Goal: Information Seeking & Learning: Learn about a topic

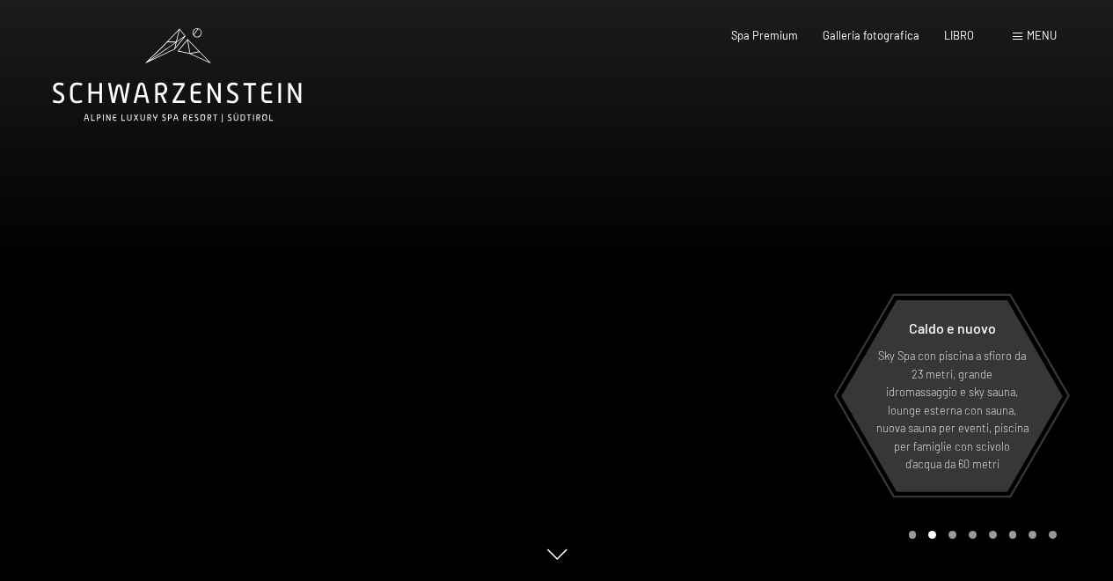
click at [1040, 39] on font "menu" at bounding box center [1041, 35] width 30 height 14
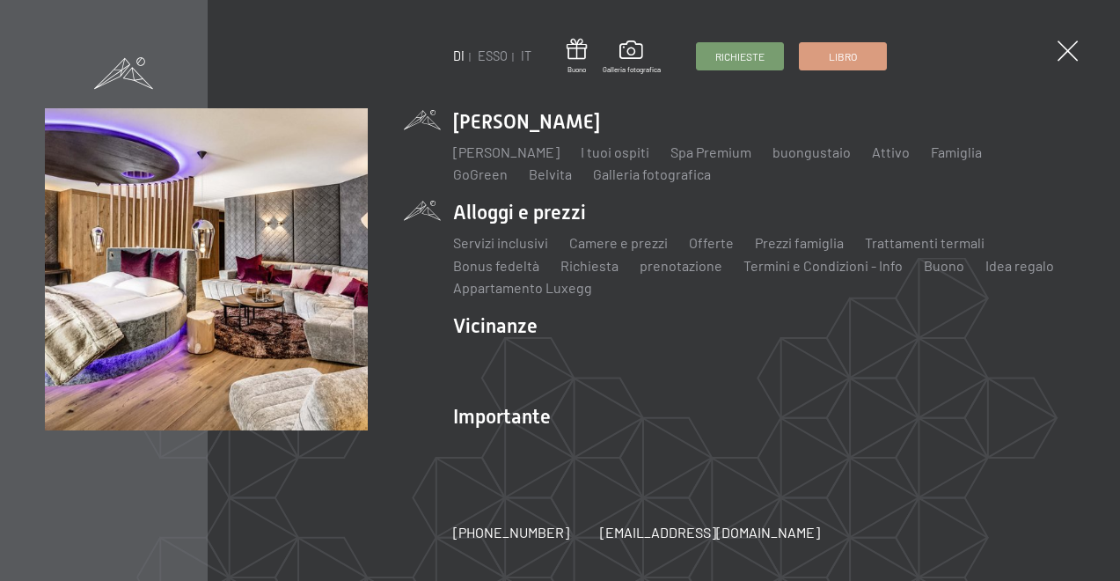
click at [528, 217] on li "Alloggi e prezzi Servizi inclusivi Camere e prezzi lista Offerte lista Prezzi f…" at bounding box center [764, 248] width 622 height 99
click at [486, 205] on li "Alloggi e prezzi Servizi inclusivi Camere e prezzi lista Offerte lista Prezzi f…" at bounding box center [764, 248] width 622 height 99
click at [616, 246] on font "Camere e prezzi" at bounding box center [618, 242] width 99 height 17
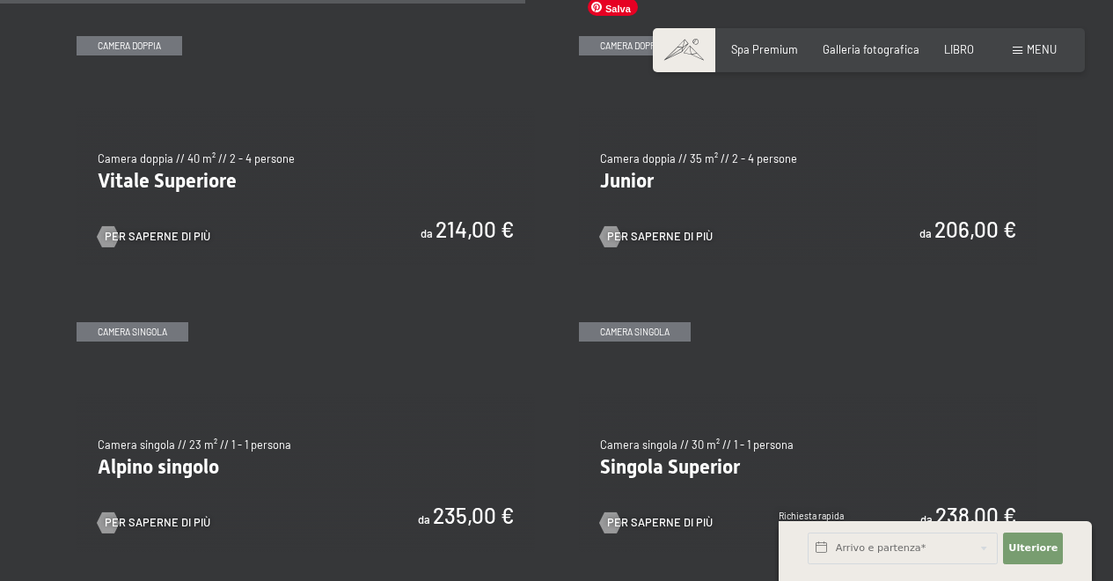
scroll to position [2111, 0]
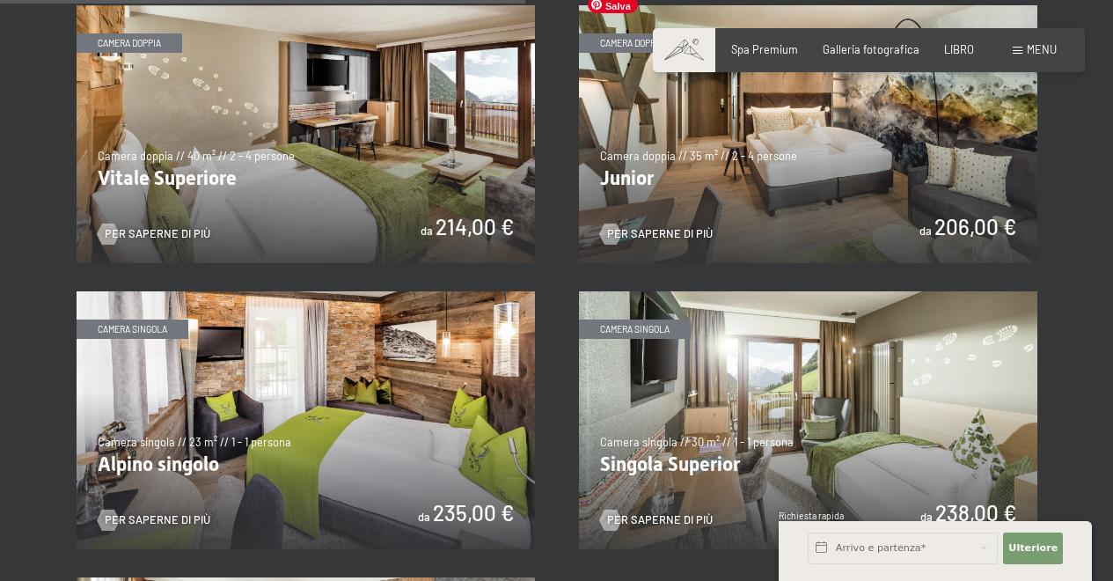
click at [793, 207] on img at bounding box center [808, 134] width 458 height 258
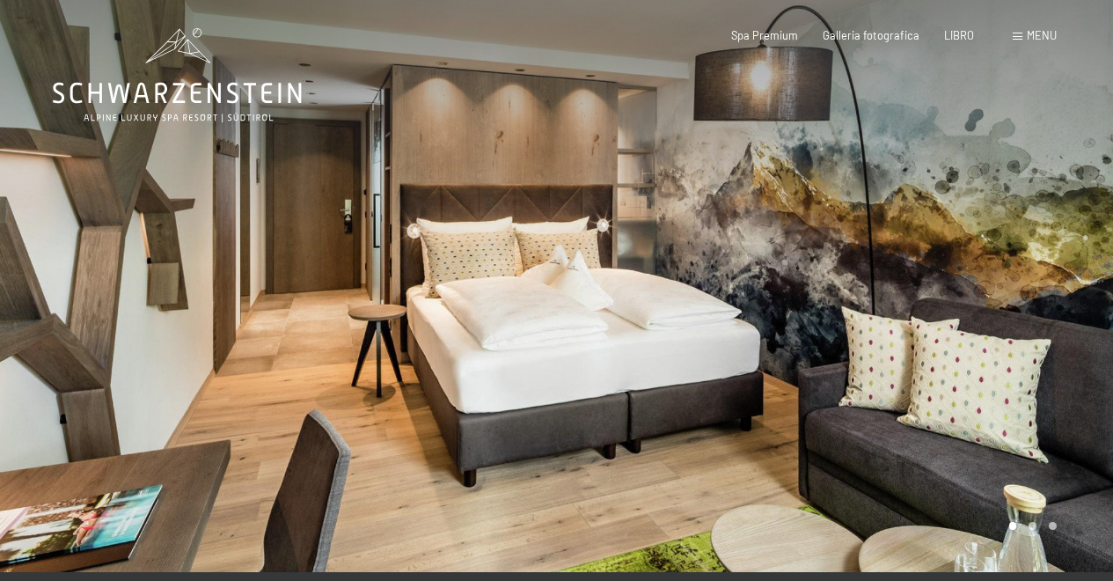
click at [831, 286] on div at bounding box center [835, 286] width 557 height 572
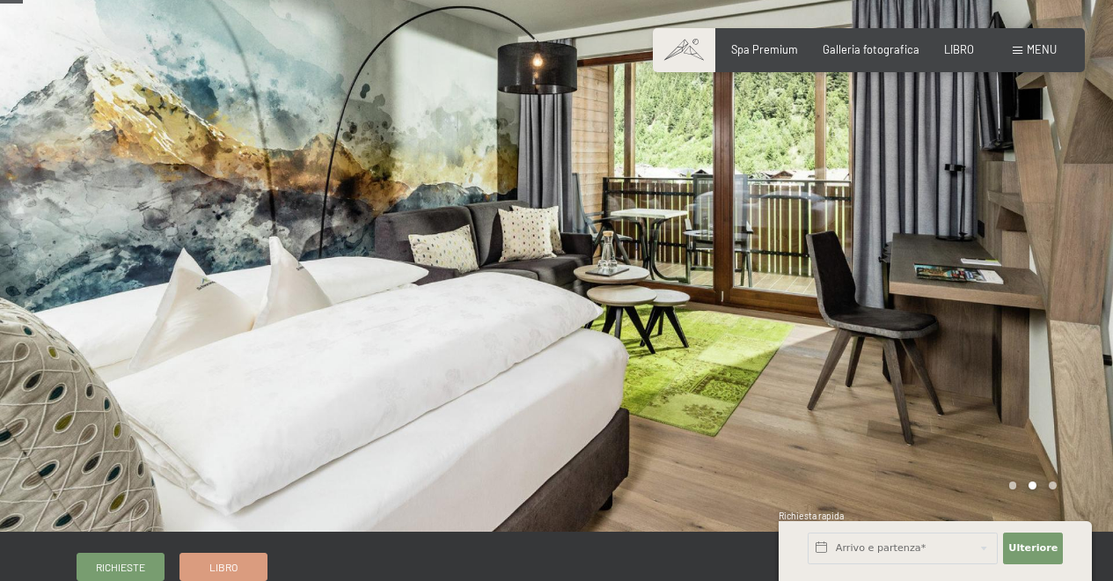
scroll to position [48, 0]
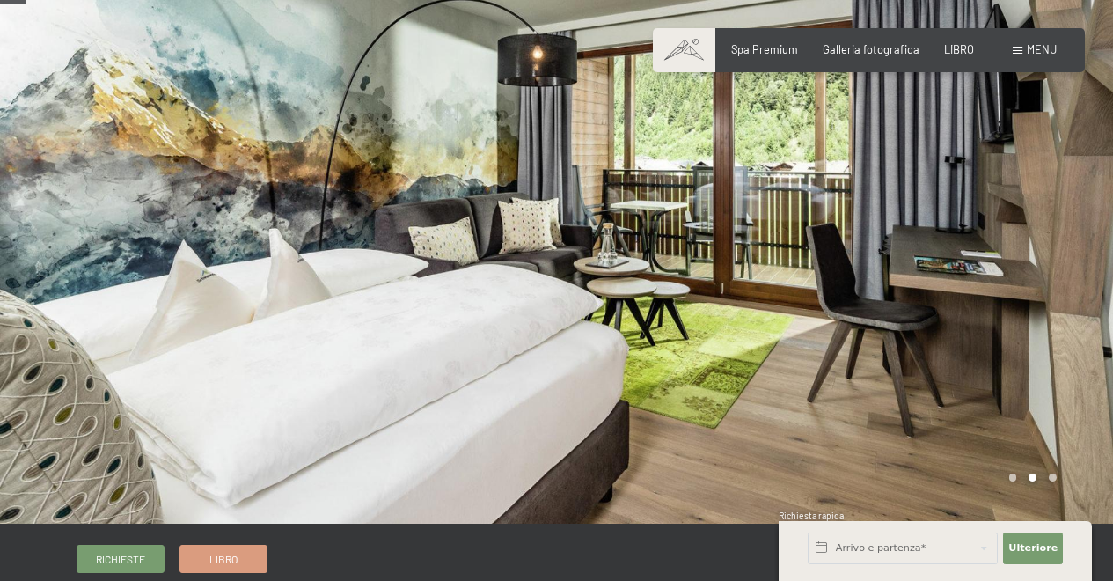
click at [831, 286] on div at bounding box center [835, 238] width 557 height 572
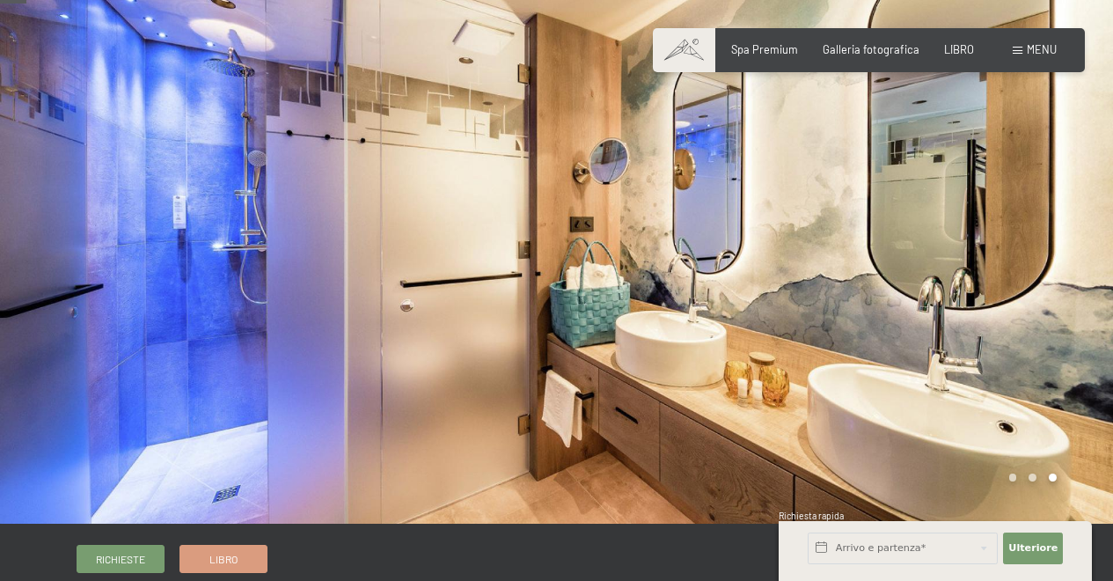
click at [831, 289] on div at bounding box center [835, 238] width 557 height 572
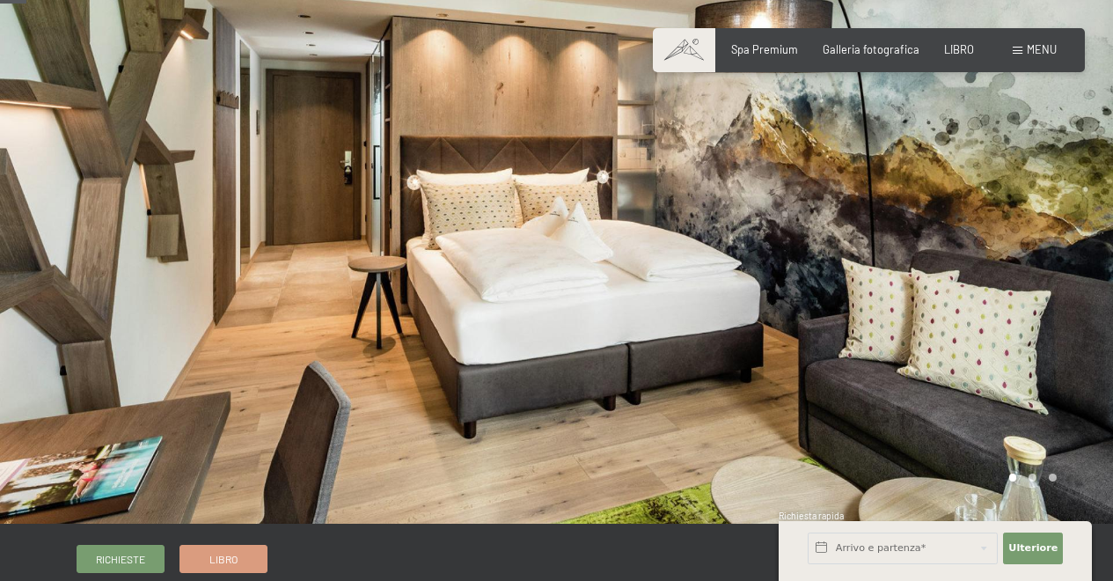
click at [831, 289] on div at bounding box center [835, 238] width 557 height 572
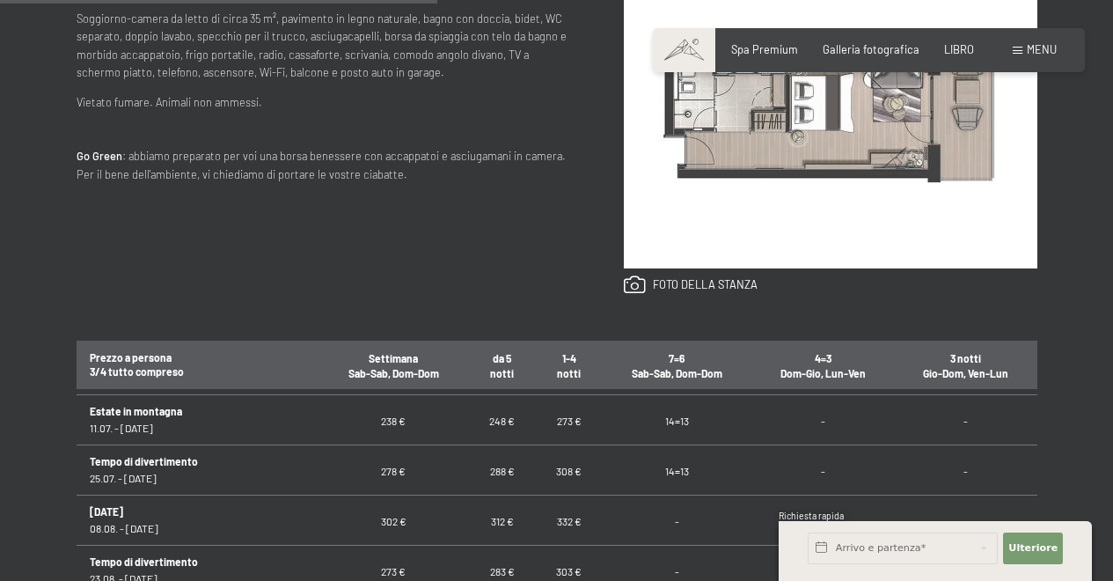
scroll to position [1216, 0]
click at [378, 425] on td "238 €" at bounding box center [393, 416] width 150 height 50
click at [391, 420] on td "238 €" at bounding box center [393, 416] width 150 height 50
click at [382, 398] on td "238 €" at bounding box center [393, 416] width 150 height 50
click at [389, 427] on td "238 €" at bounding box center [393, 416] width 150 height 50
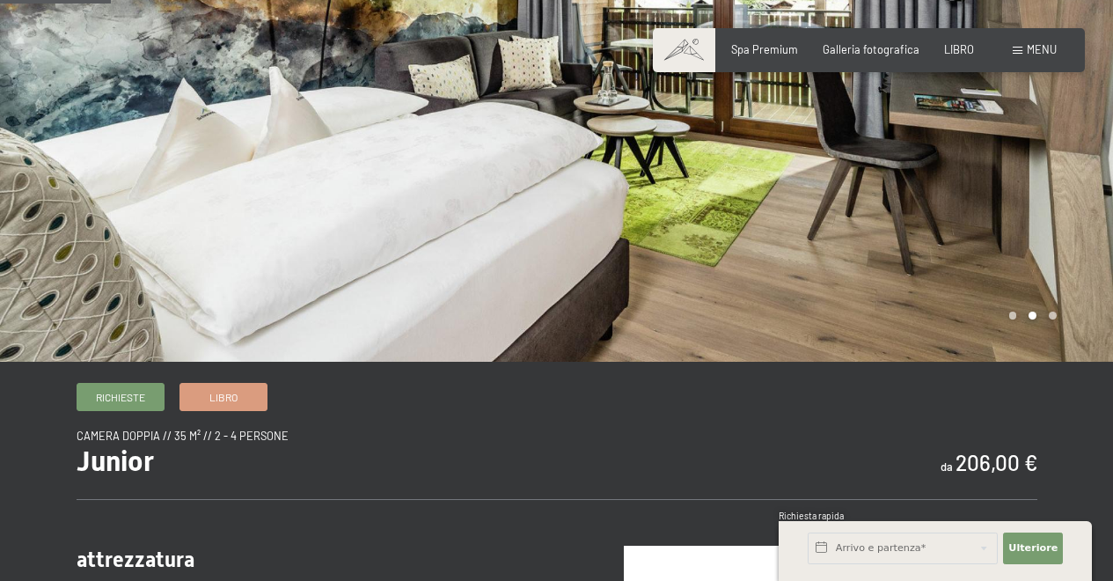
scroll to position [202, 0]
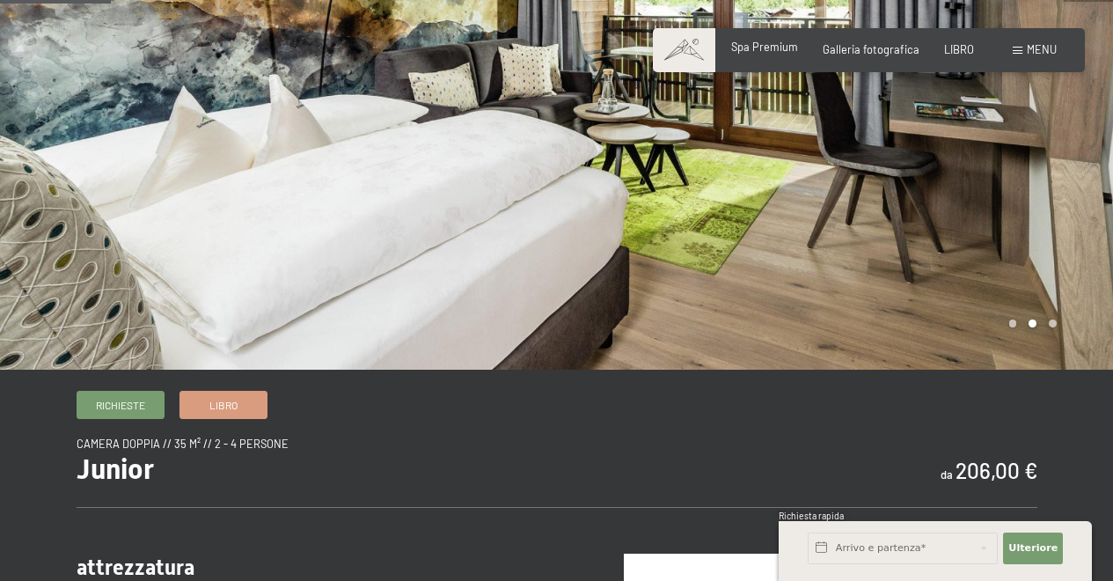
click at [771, 54] on div "Spa Premium" at bounding box center [764, 48] width 67 height 16
click at [769, 50] on font "Spa Premium" at bounding box center [764, 47] width 67 height 14
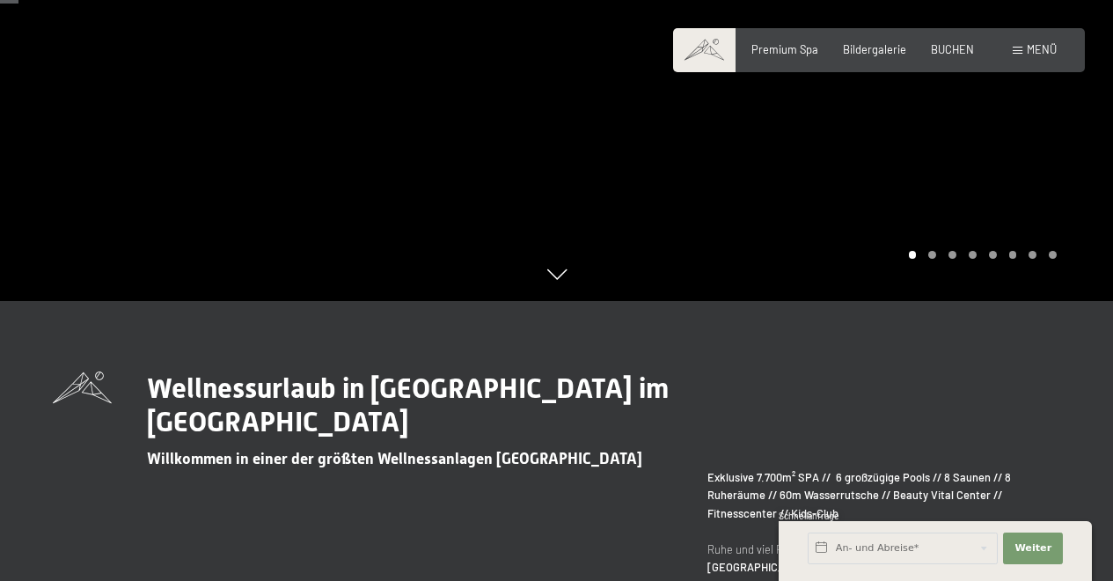
click at [1012, 189] on div at bounding box center [835, 10] width 557 height 581
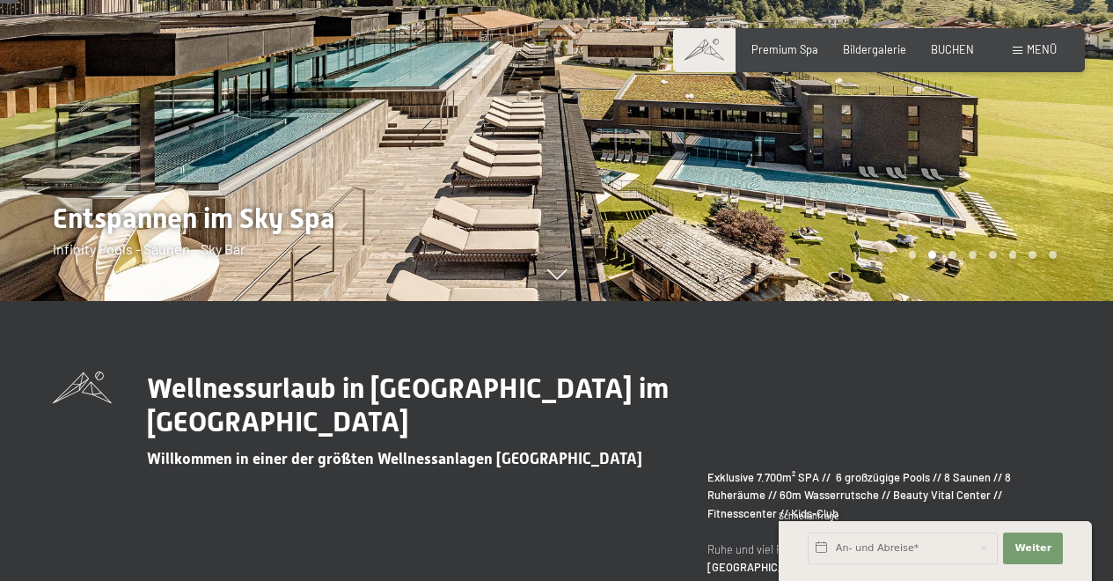
click at [1012, 190] on div at bounding box center [835, 10] width 557 height 581
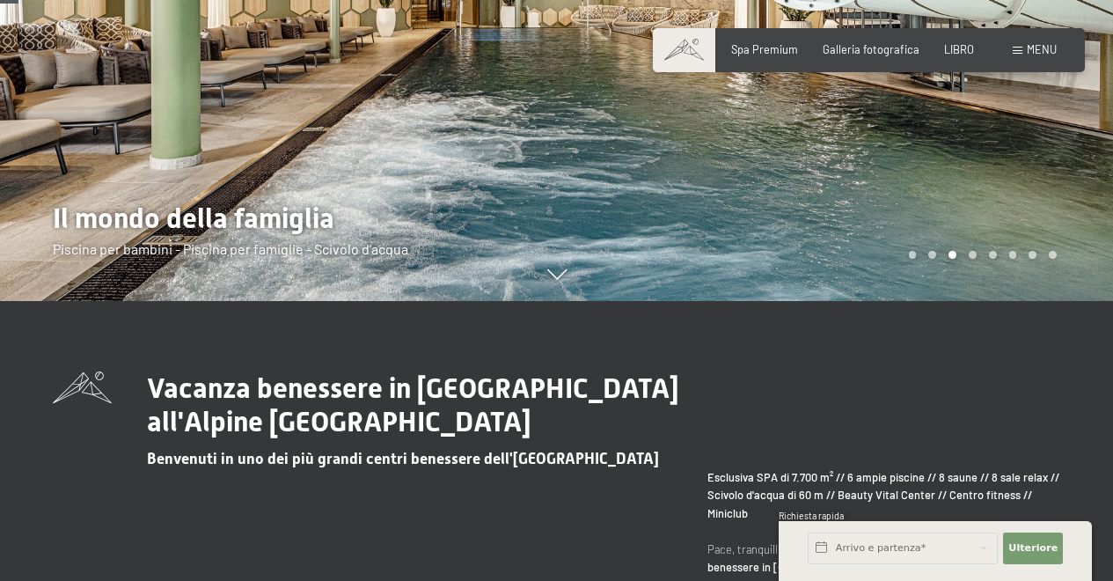
click at [86, 155] on div at bounding box center [278, 10] width 557 height 581
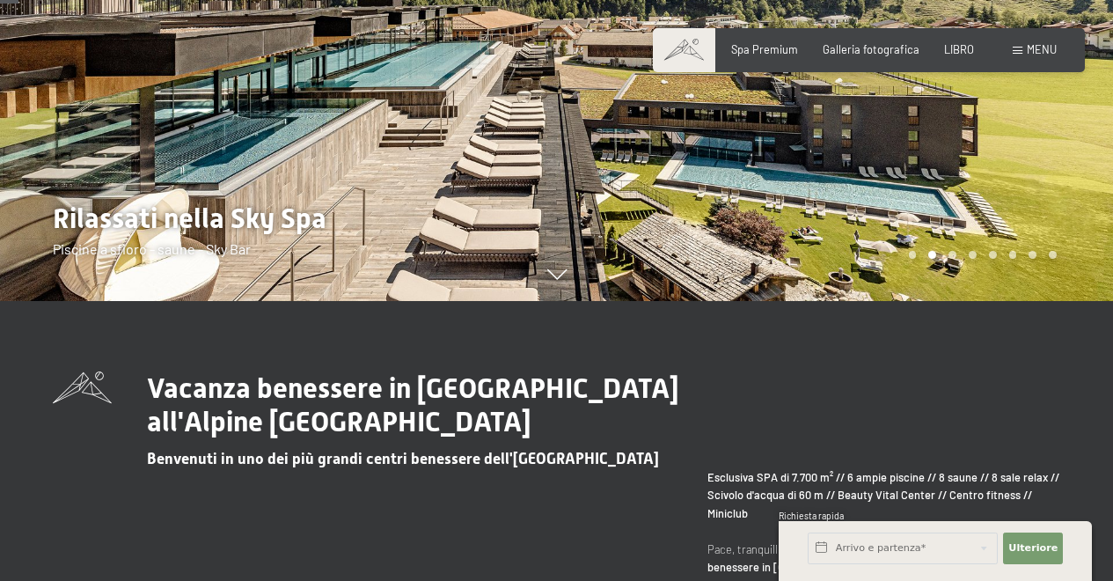
click at [1038, 173] on div at bounding box center [835, 10] width 557 height 581
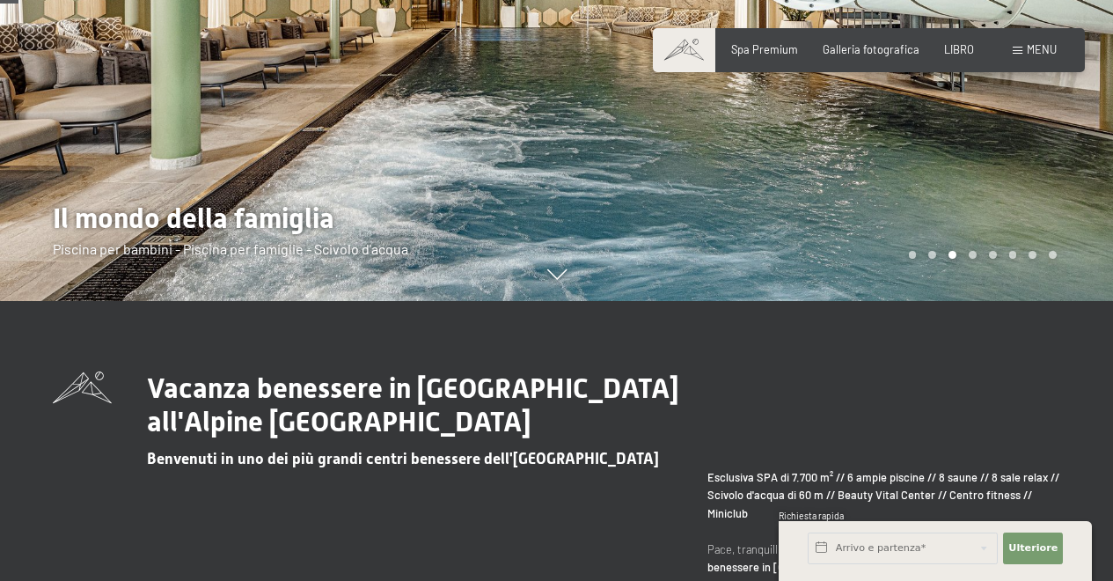
click at [1042, 183] on div at bounding box center [835, 10] width 557 height 581
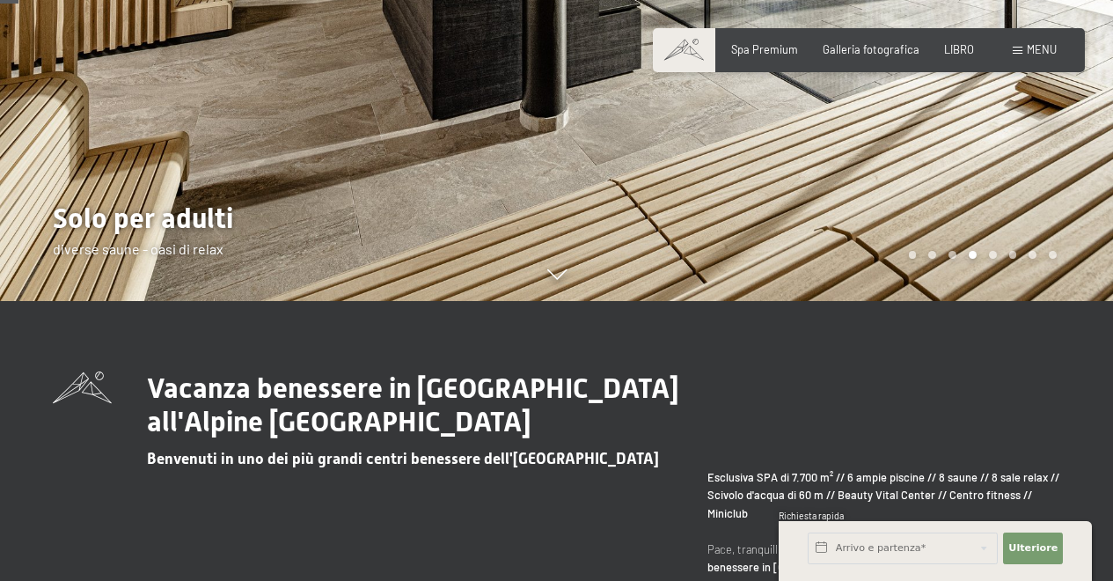
click at [1041, 186] on div at bounding box center [835, 10] width 557 height 581
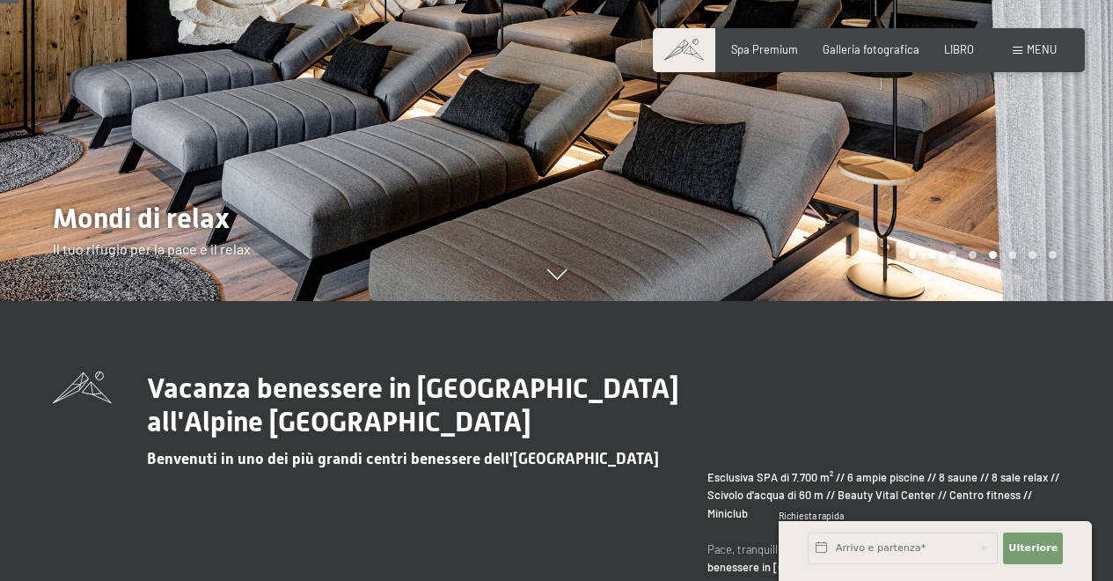
click at [1041, 186] on div at bounding box center [835, 10] width 557 height 581
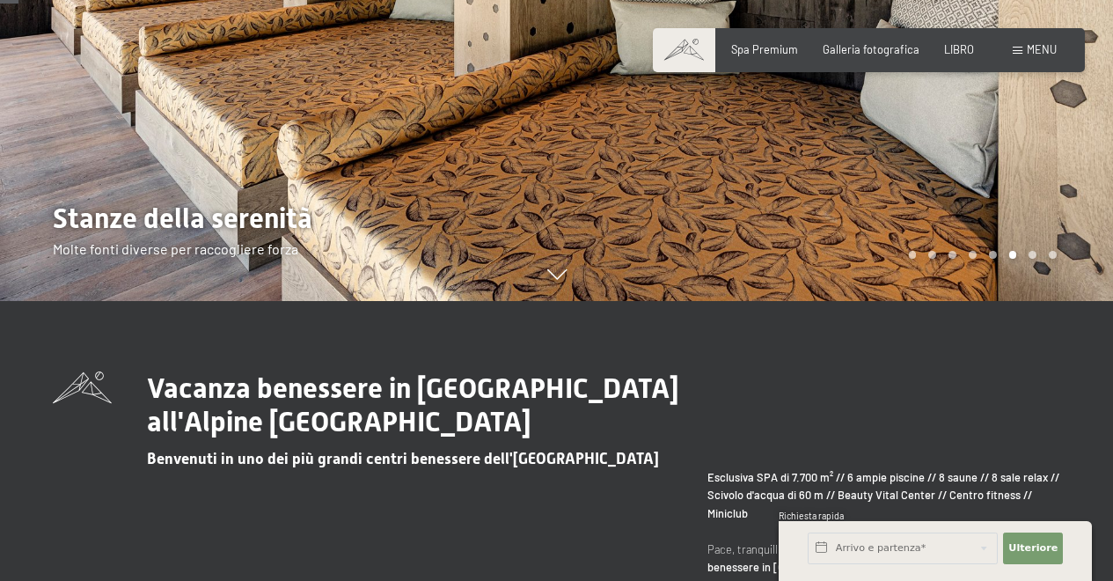
click at [1032, 161] on div at bounding box center [835, 10] width 557 height 581
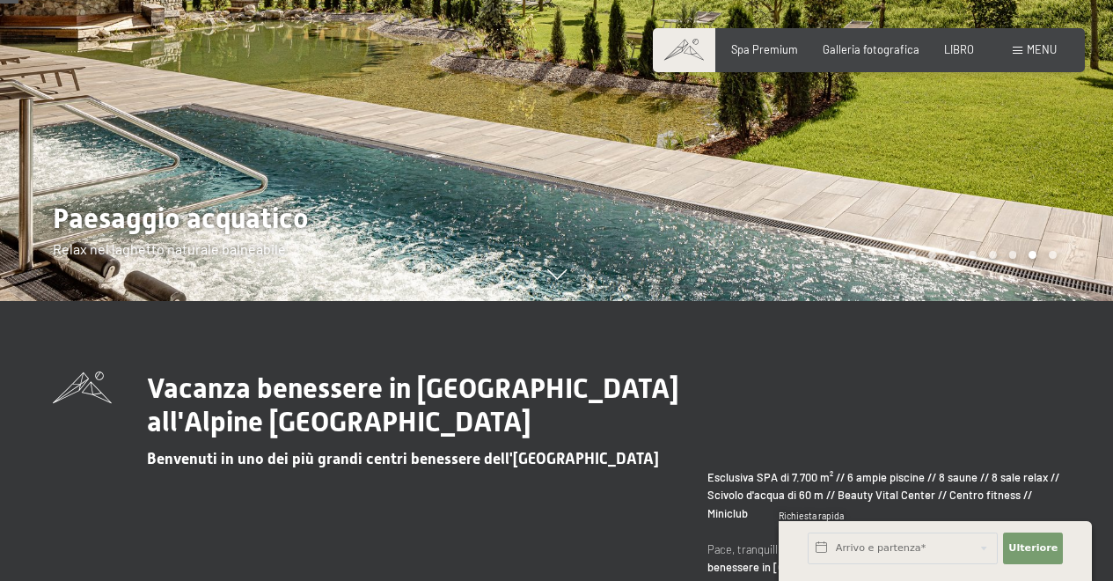
click at [1030, 164] on div at bounding box center [835, 10] width 557 height 581
